Goal: Communication & Community: Answer question/provide support

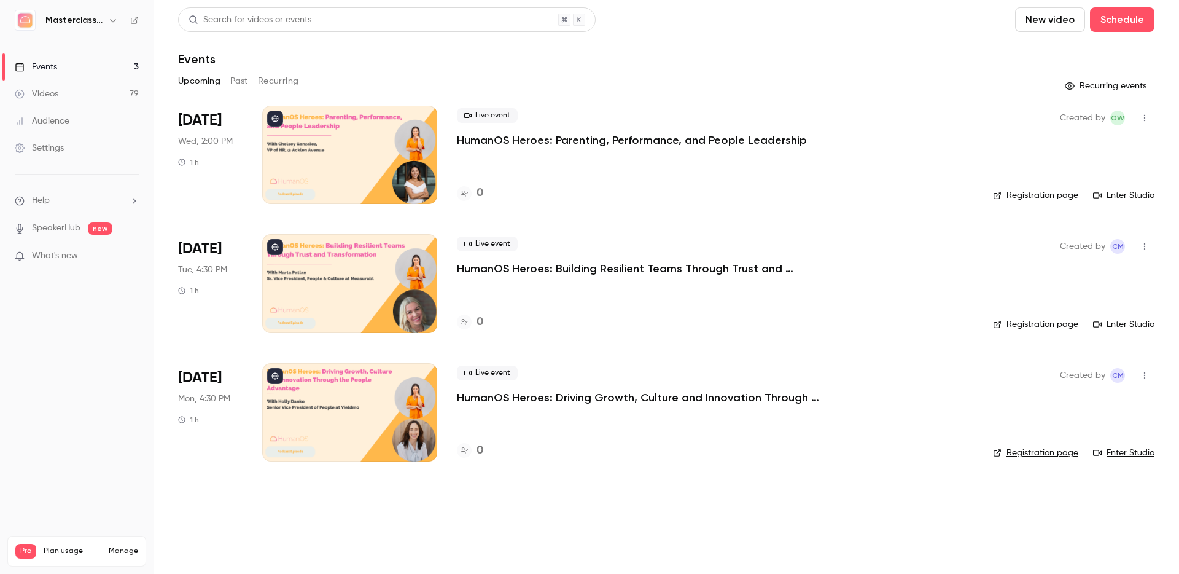
click at [93, 256] on p "What's new" at bounding box center [67, 255] width 104 height 13
click at [672, 40] on div at bounding box center [589, 287] width 1179 height 574
click at [28, 195] on p "Help" at bounding box center [32, 200] width 35 height 13
click at [198, 189] on link "Talk to [GEOGRAPHIC_DATA]" at bounding box center [226, 187] width 135 height 33
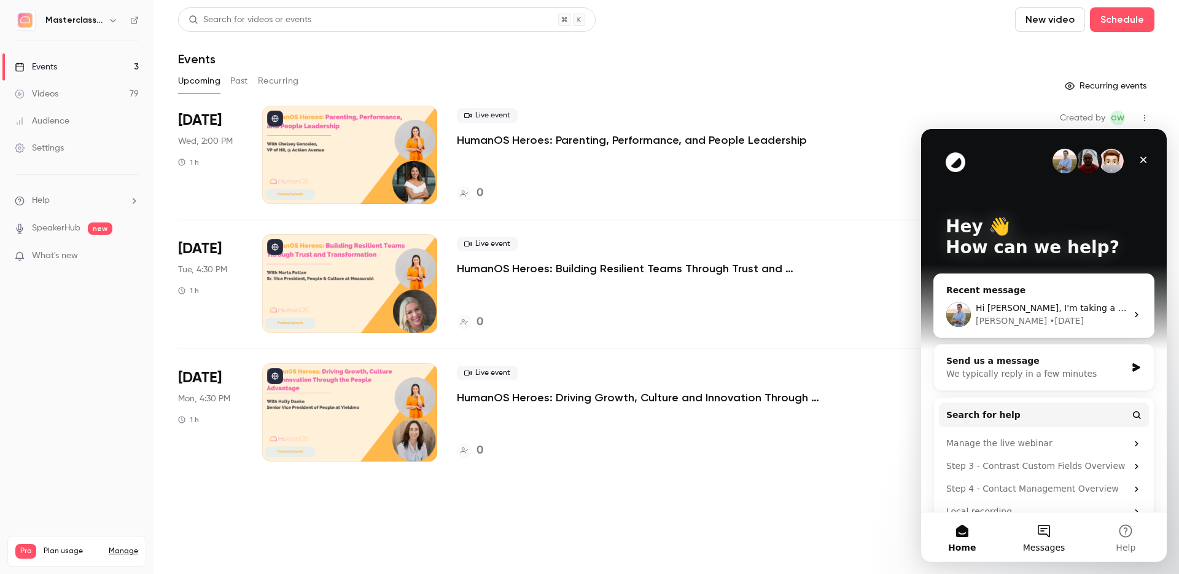
click at [807, 300] on span "Messages" at bounding box center [1044, 547] width 42 height 9
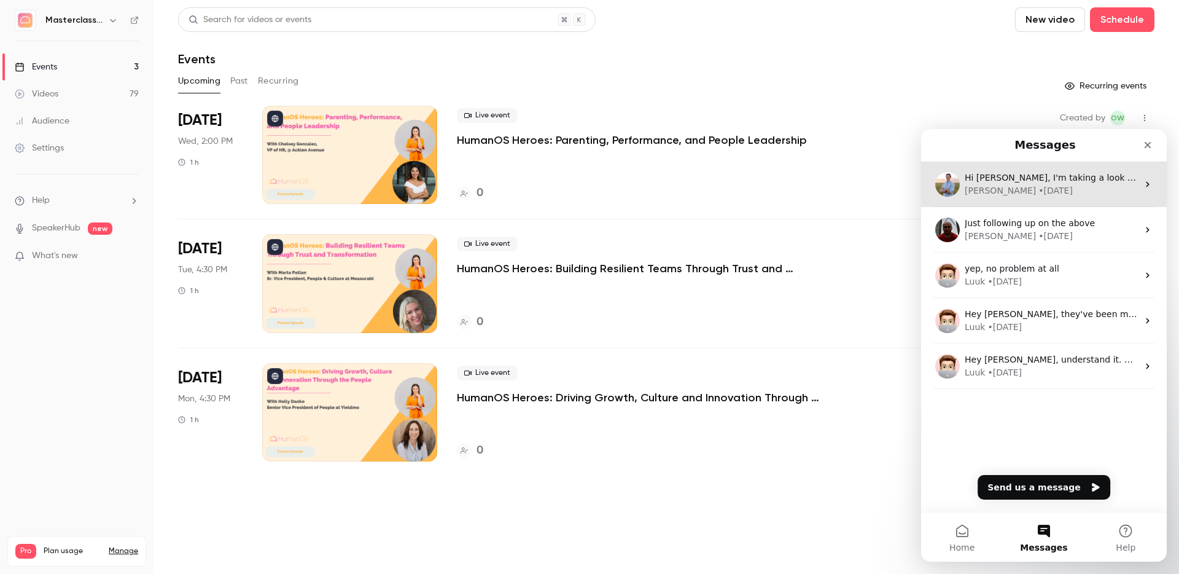
click at [807, 193] on div "• [DATE]" at bounding box center [1056, 190] width 34 height 13
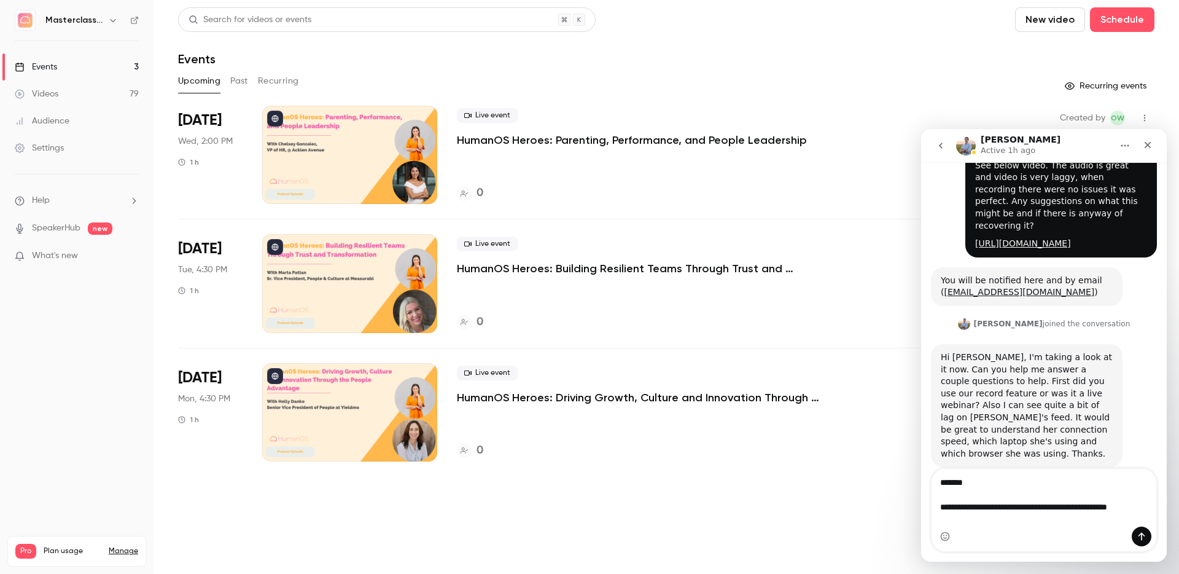
scroll to position [78, 0]
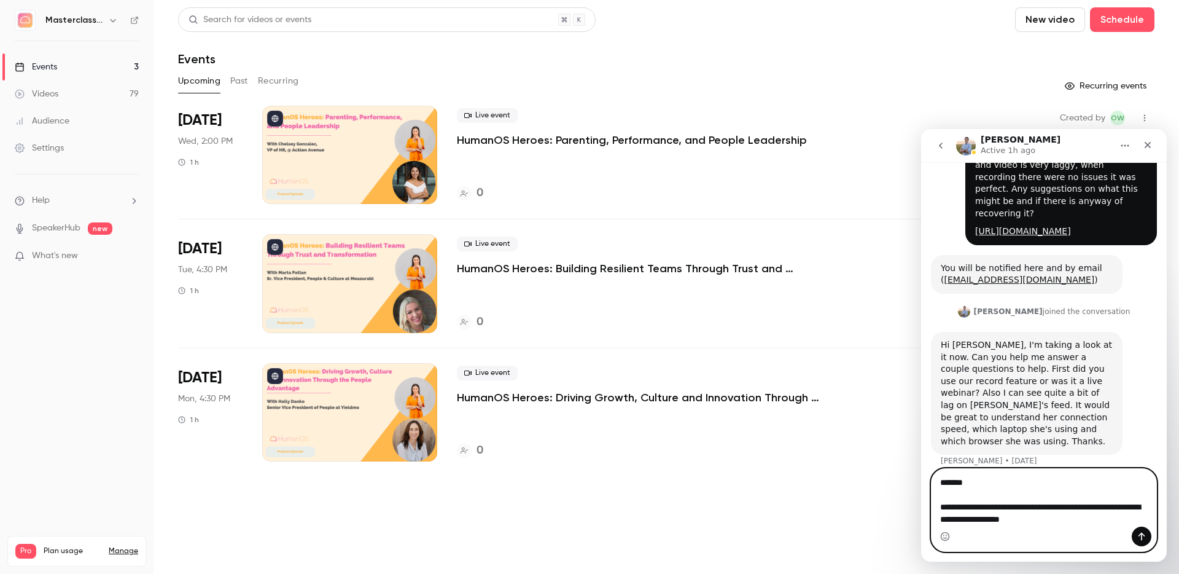
type textarea "**********"
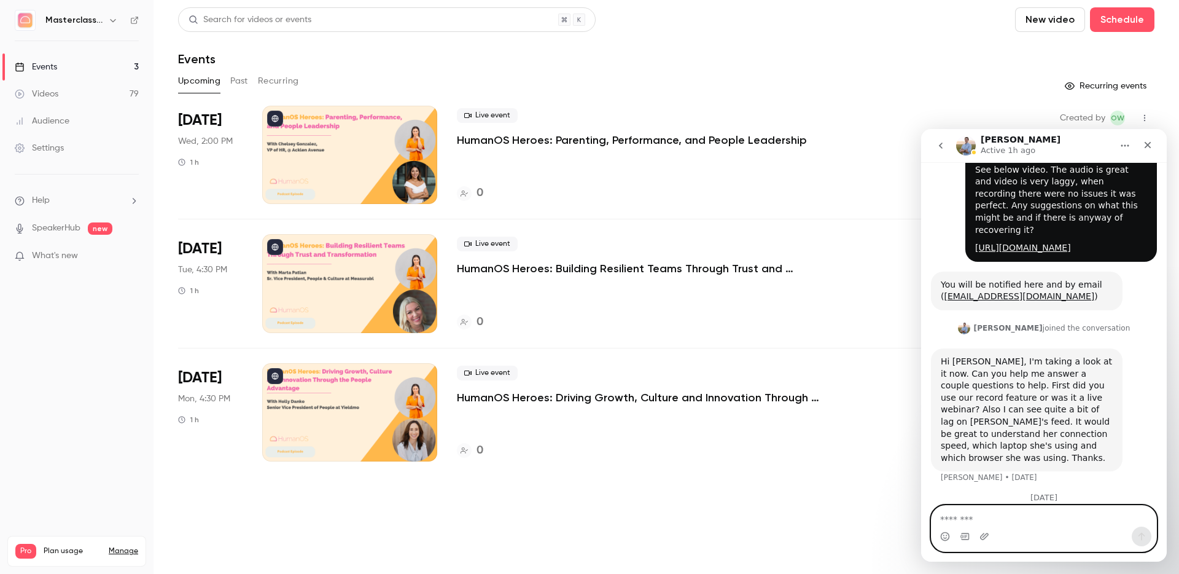
scroll to position [153, 0]
